Goal: Browse casually

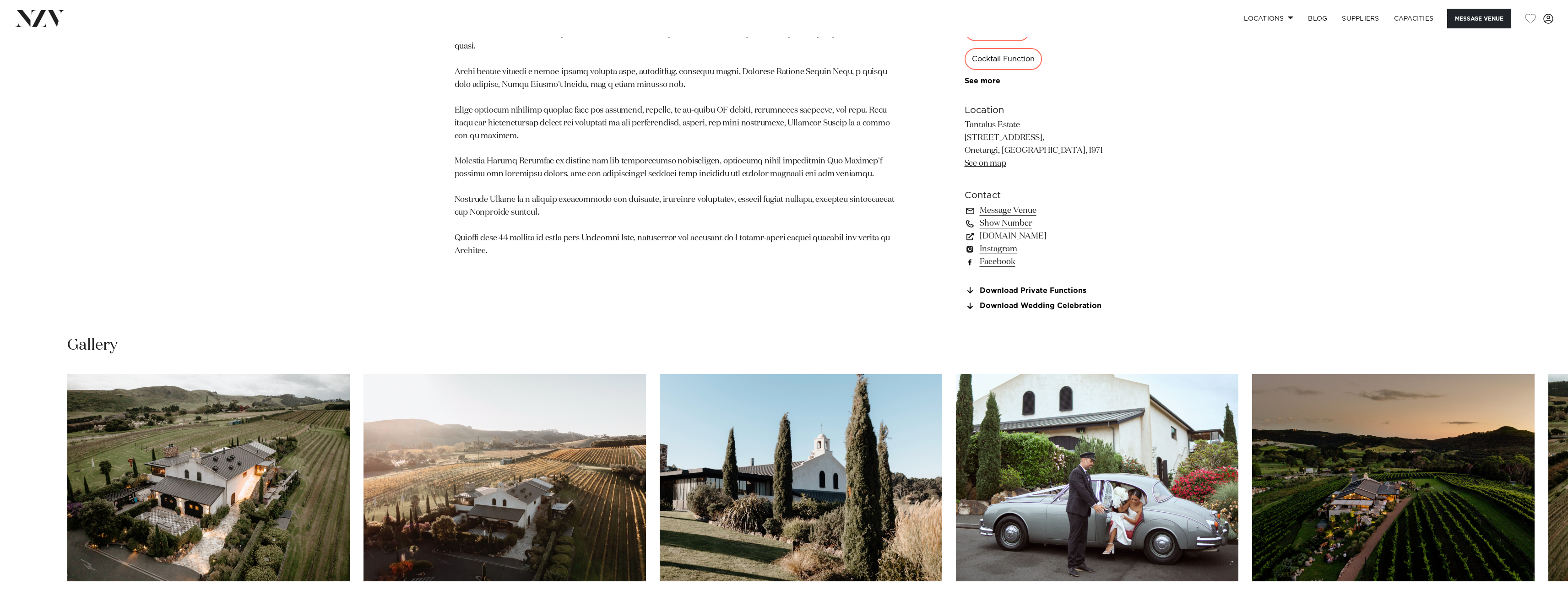
scroll to position [1191, 0]
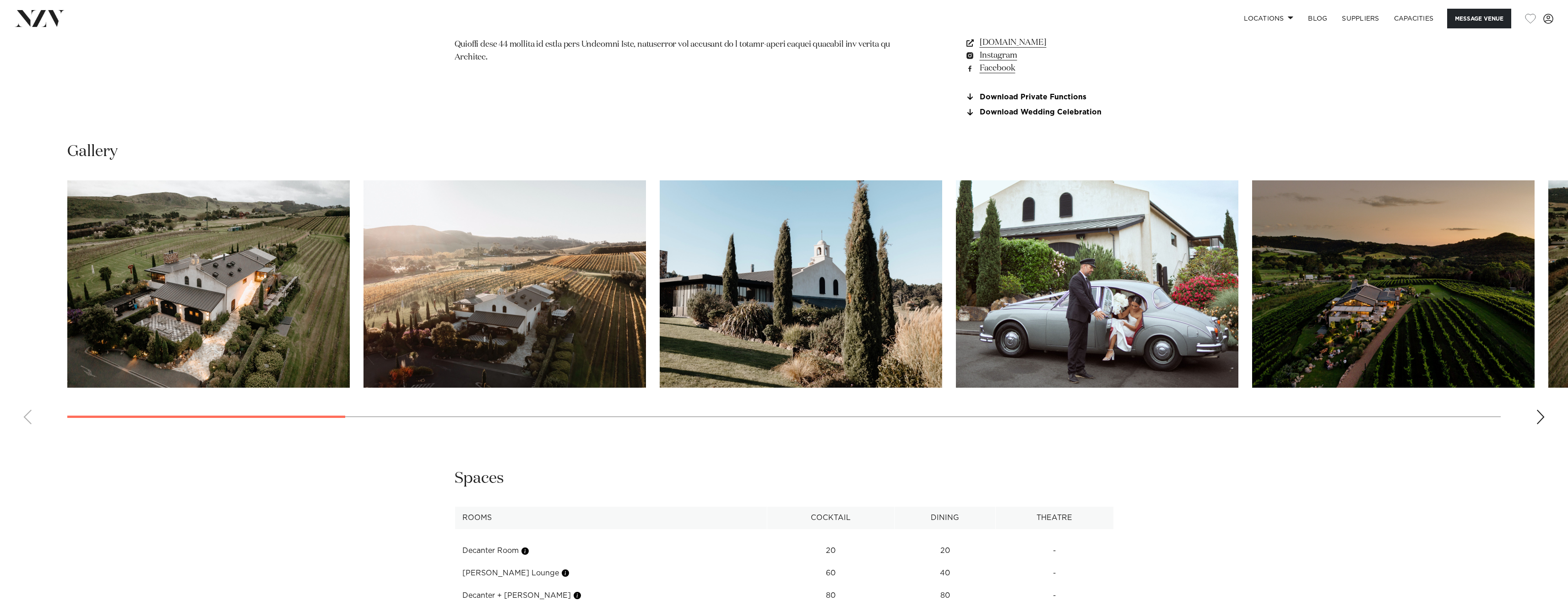
click at [248, 293] on img "1 / 25" at bounding box center [208, 284] width 282 height 208
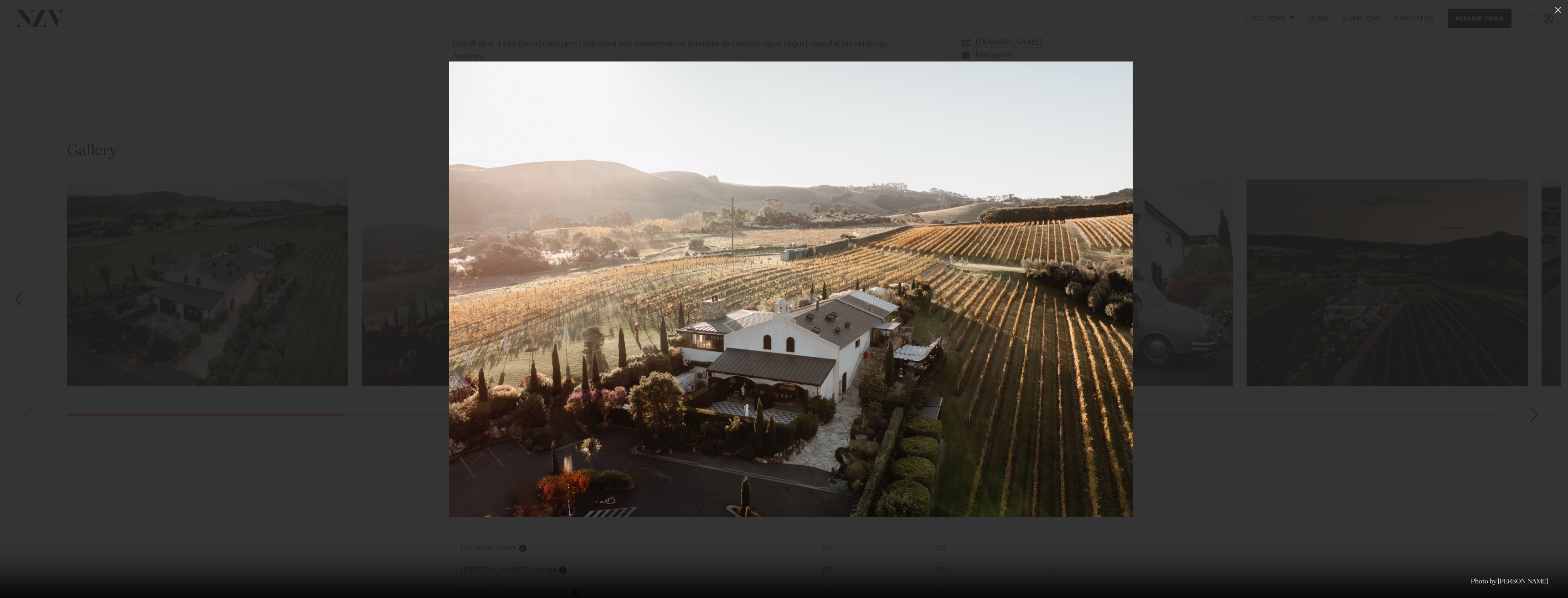
click at [1391, 195] on div at bounding box center [791, 299] width 1568 height 598
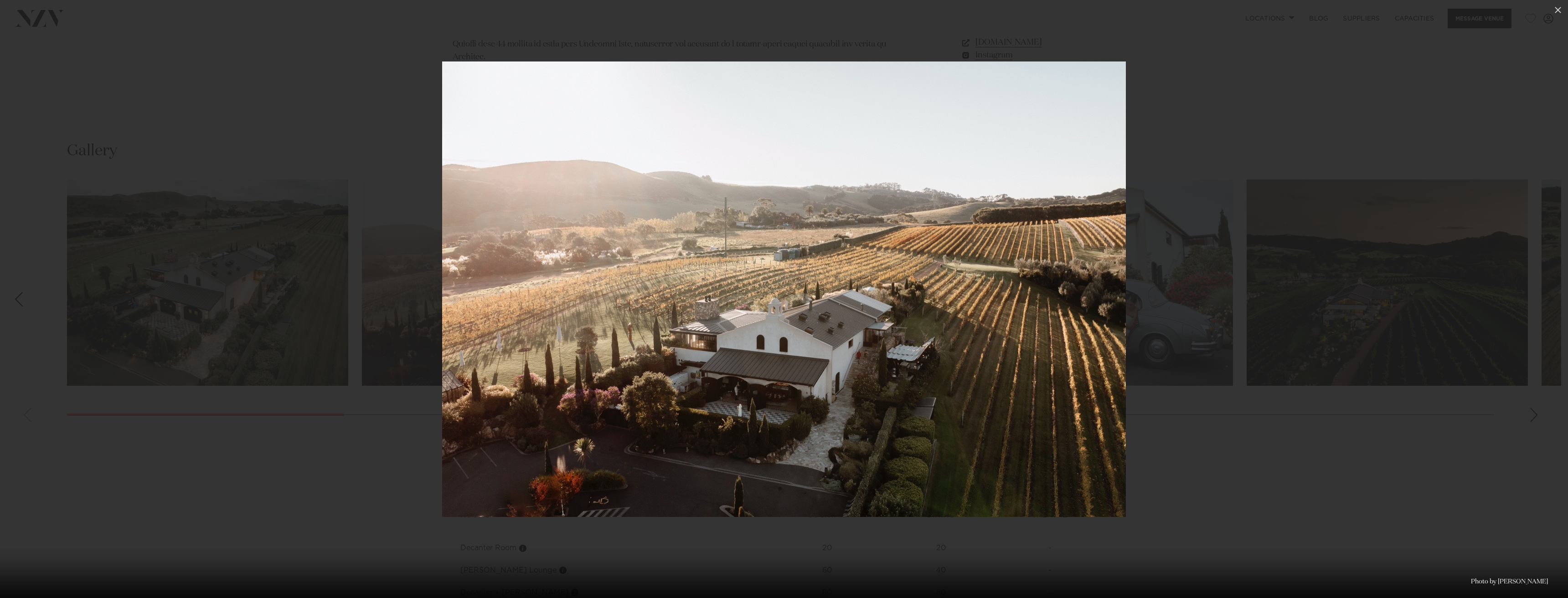
click at [1377, 366] on div at bounding box center [784, 299] width 1568 height 598
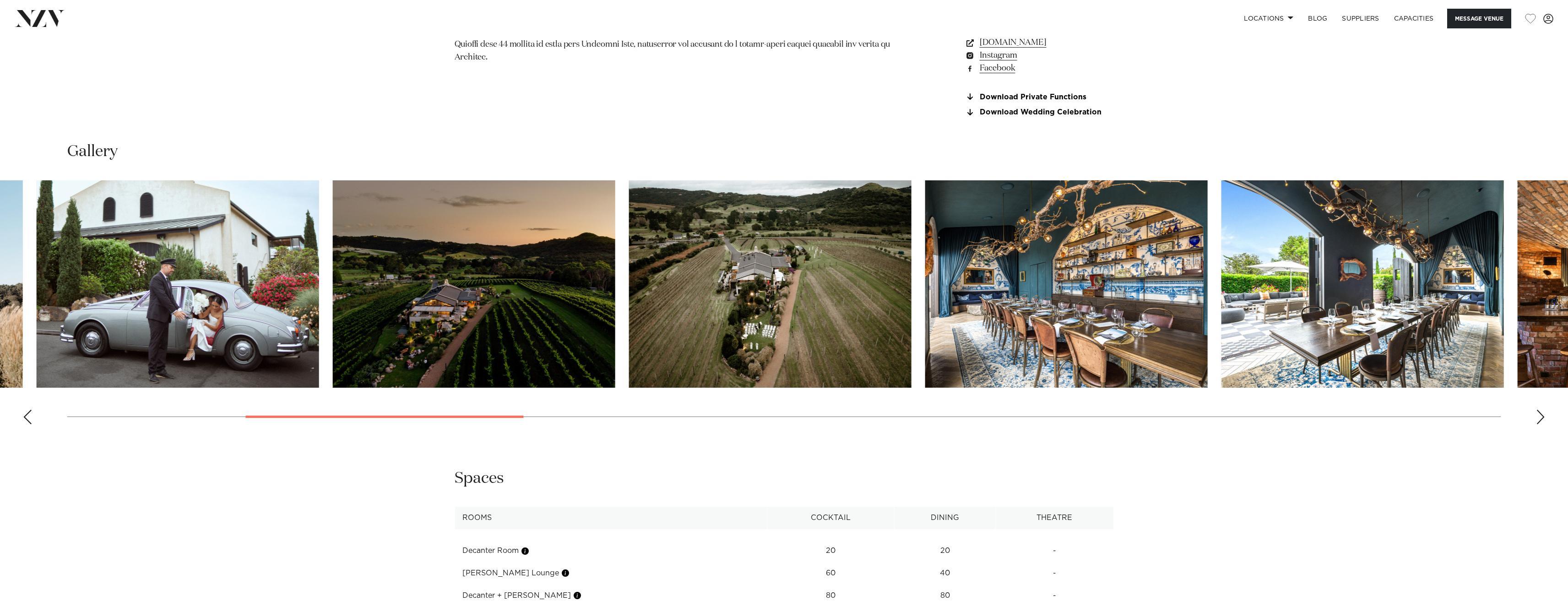
click at [482, 410] on swiper-container at bounding box center [784, 306] width 1568 height 251
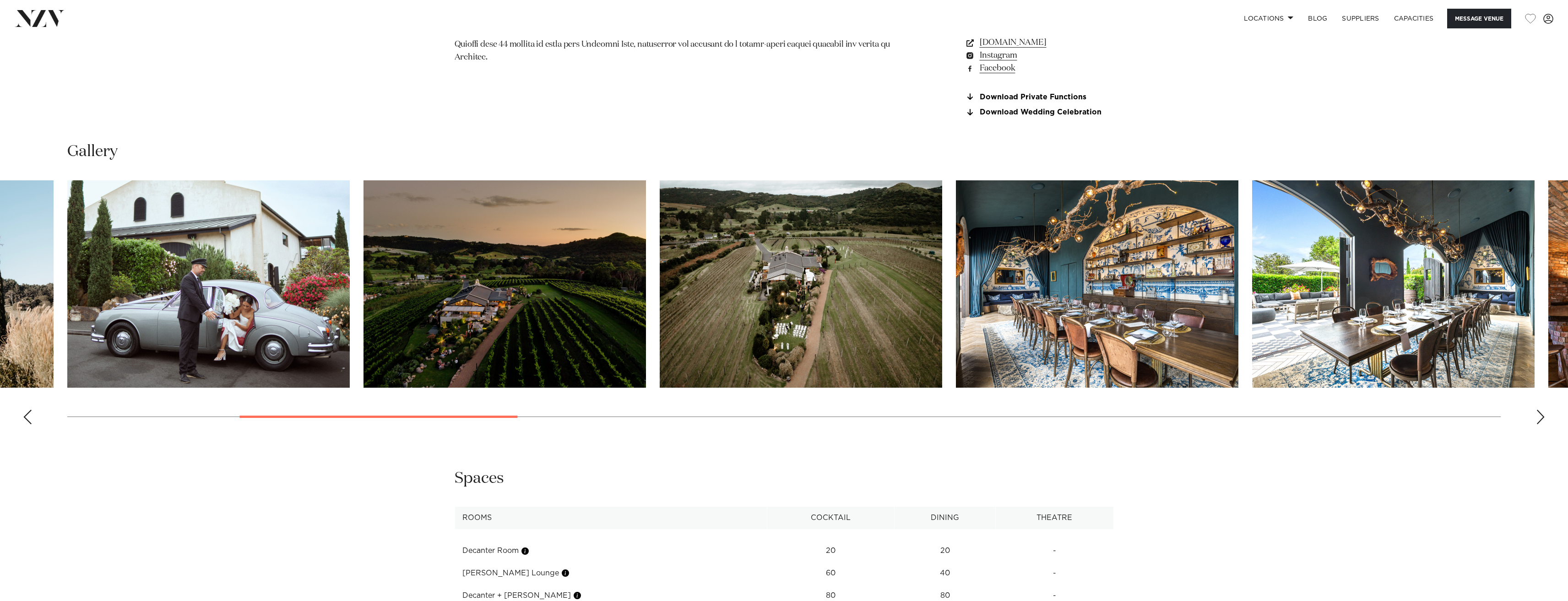
click at [799, 287] on img "6 / 25" at bounding box center [800, 284] width 282 height 208
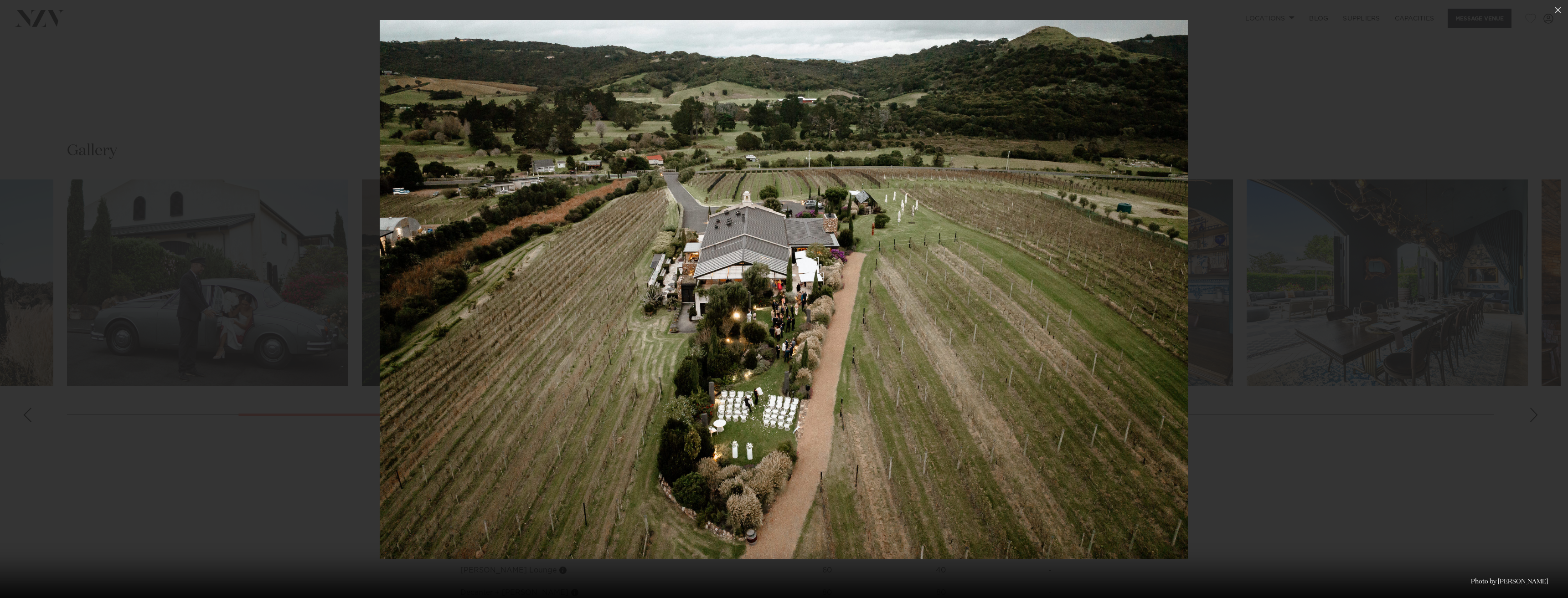
click at [1378, 52] on div at bounding box center [784, 299] width 1568 height 598
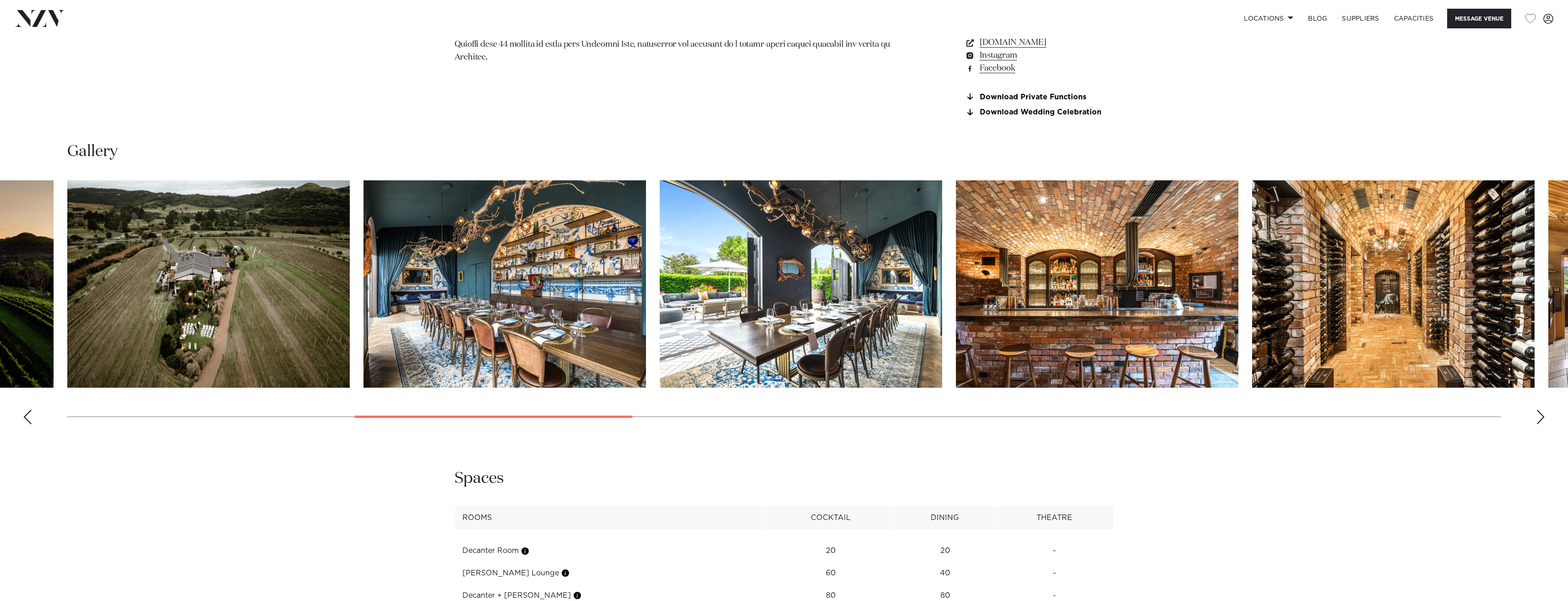
click at [259, 322] on img "6 / 25" at bounding box center [208, 284] width 282 height 208
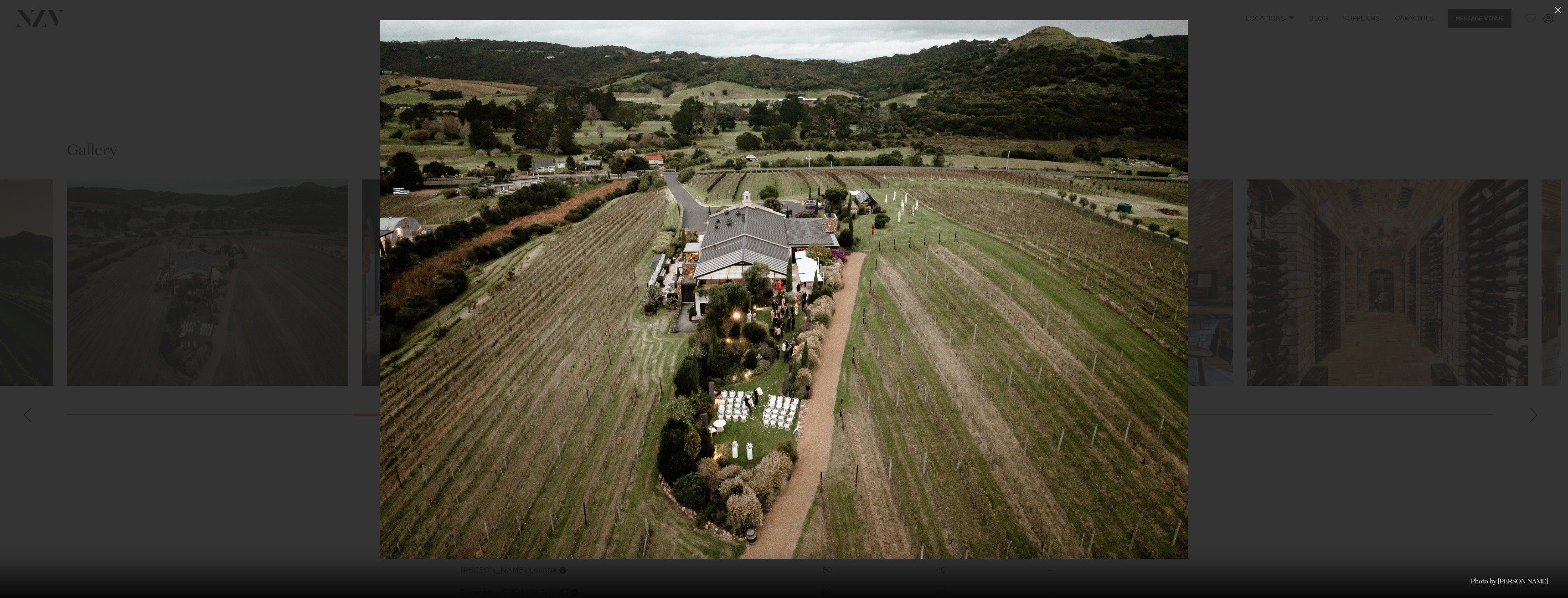
click at [1329, 88] on div at bounding box center [784, 299] width 1568 height 598
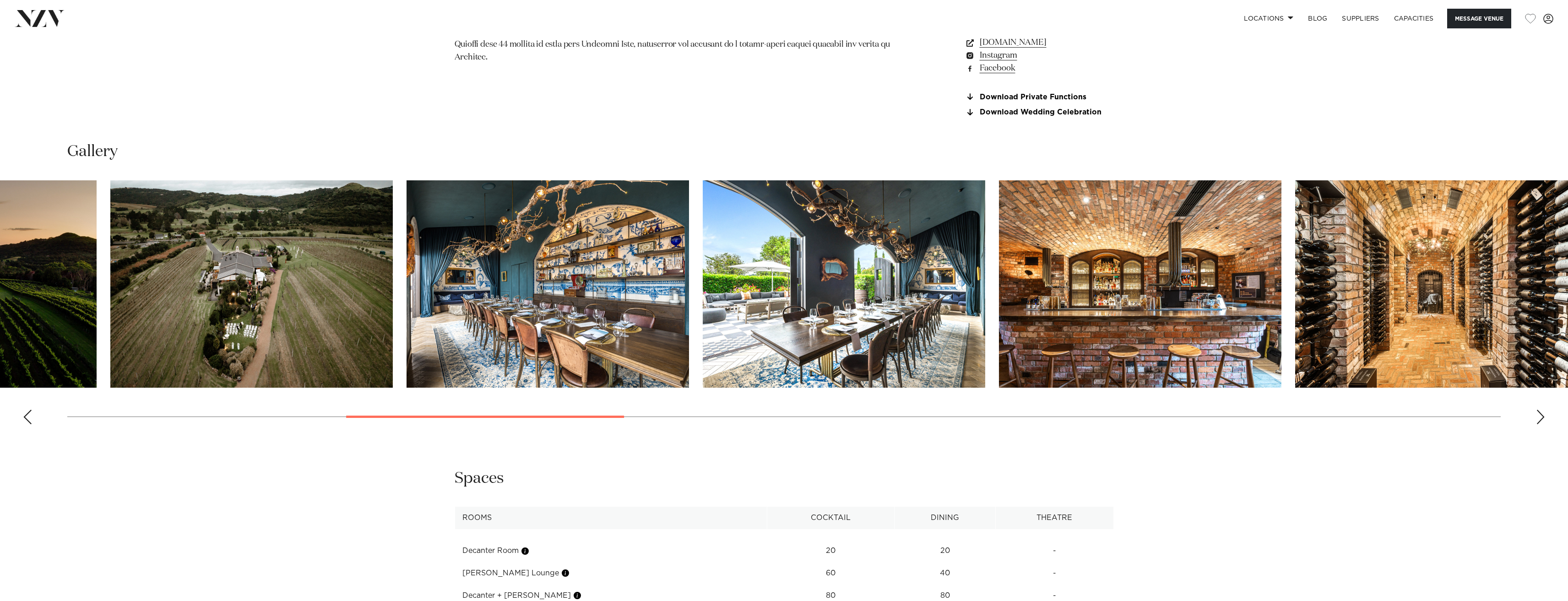
click at [611, 421] on swiper-container at bounding box center [784, 306] width 1568 height 251
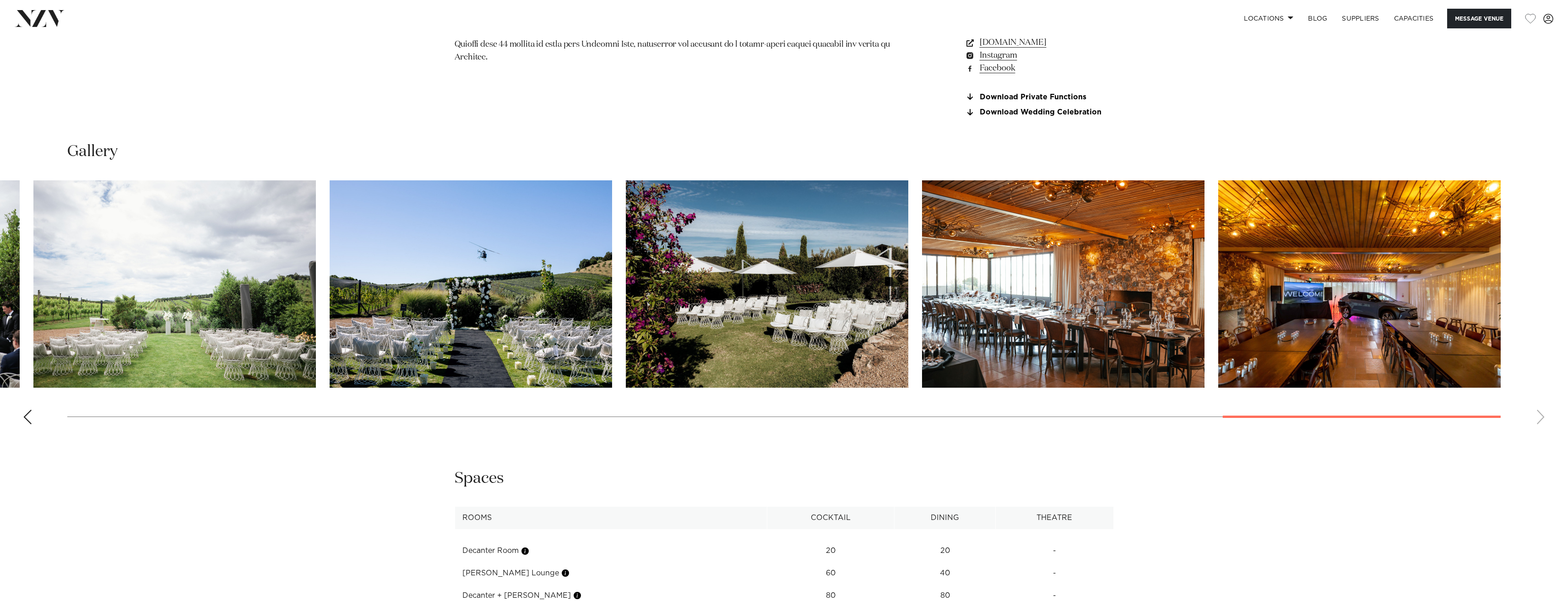
click at [1479, 405] on swiper-container at bounding box center [784, 306] width 1568 height 251
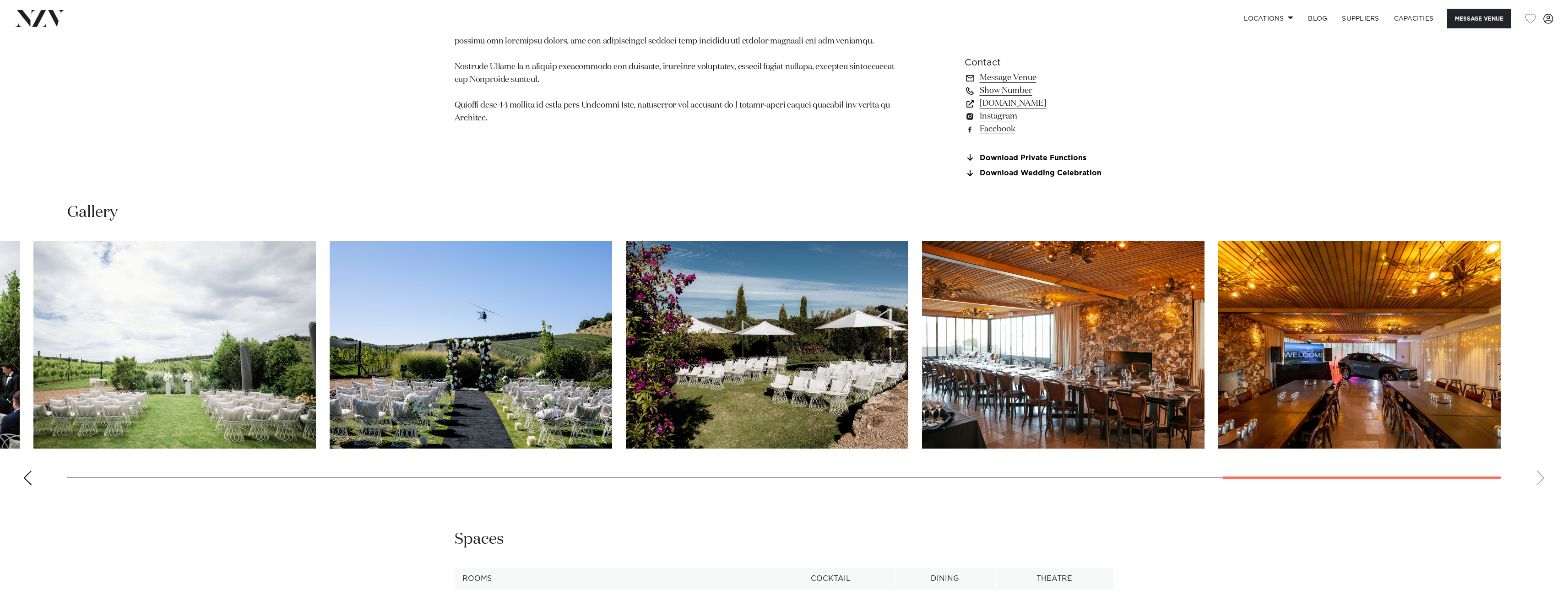
scroll to position [1099, 0]
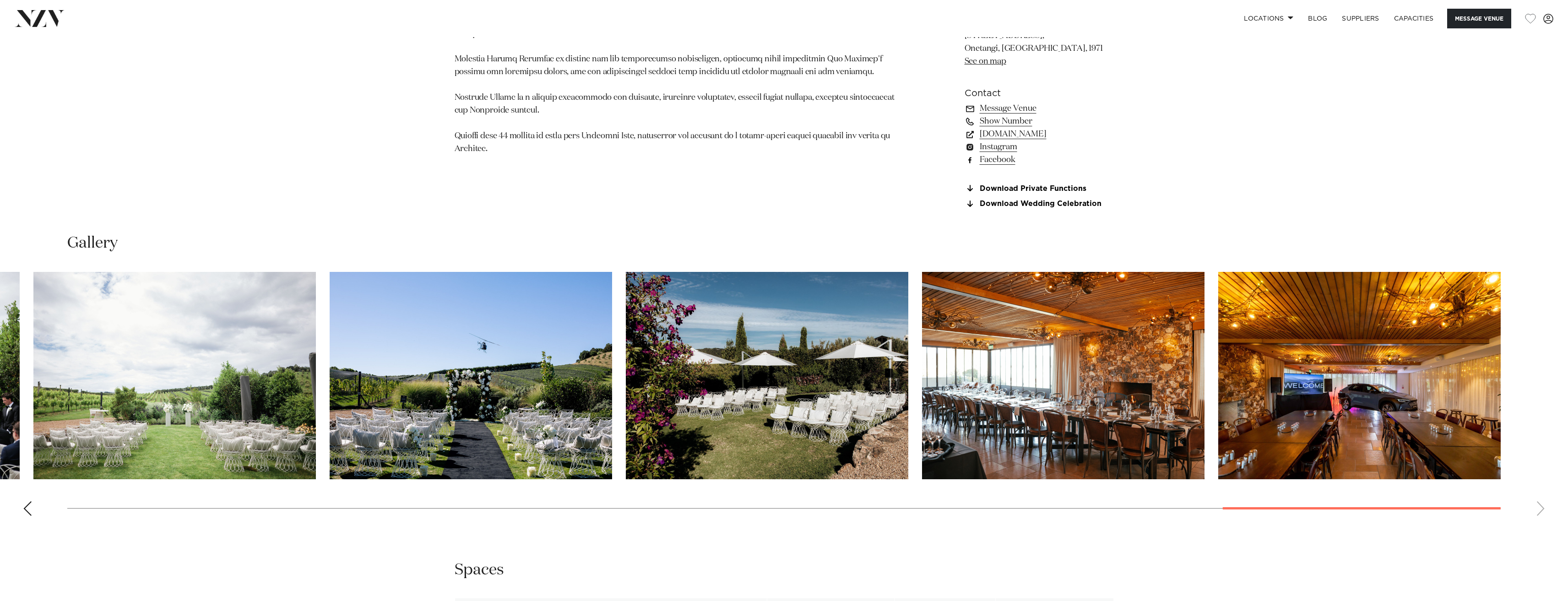
click at [991, 160] on link "Facebook" at bounding box center [1040, 160] width 149 height 13
